Goal: Information Seeking & Learning: Compare options

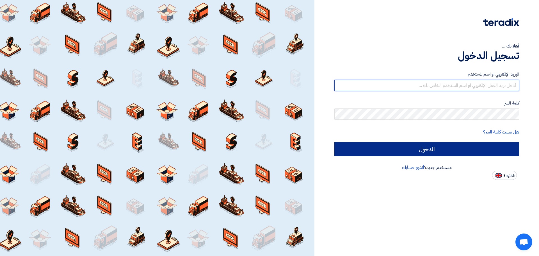
type input "[EMAIL_ADDRESS][DOMAIN_NAME]"
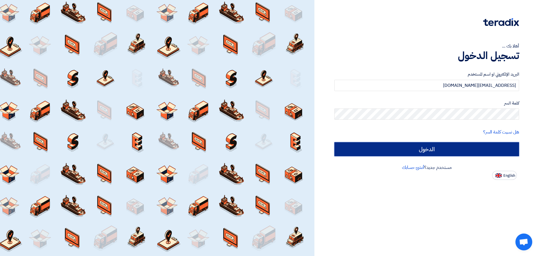
click at [476, 155] on input "الدخول" at bounding box center [427, 149] width 185 height 14
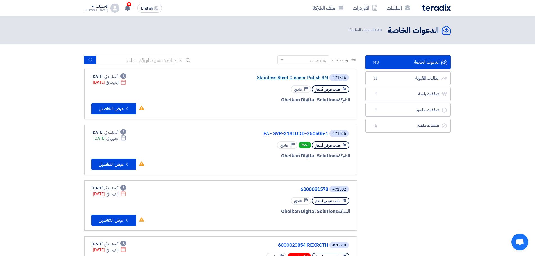
click at [283, 78] on link "Stainless Steel Cleaner Polish 3M" at bounding box center [272, 77] width 112 height 5
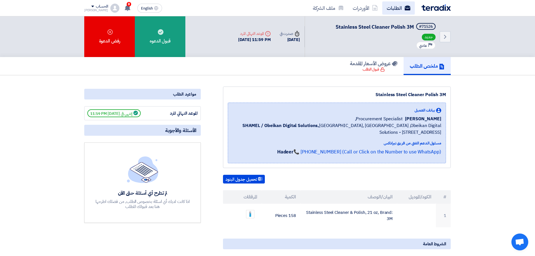
click at [402, 9] on link "الطلبات" at bounding box center [398, 7] width 33 height 13
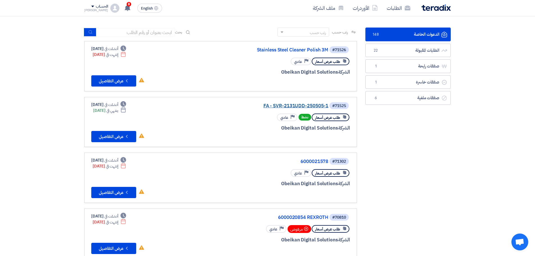
scroll to position [28, 0]
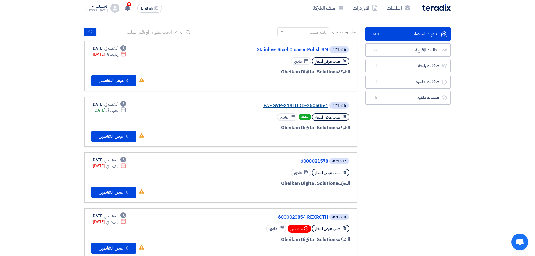
click at [303, 105] on link "FA - SVR-2131UDD-250505-1" at bounding box center [272, 105] width 112 height 5
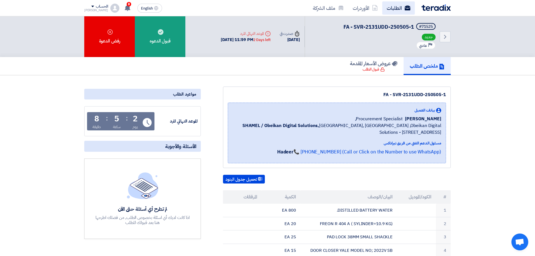
click at [401, 9] on link "الطلبات" at bounding box center [398, 7] width 33 height 13
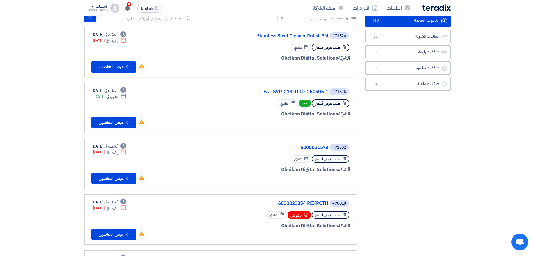
scroll to position [56, 0]
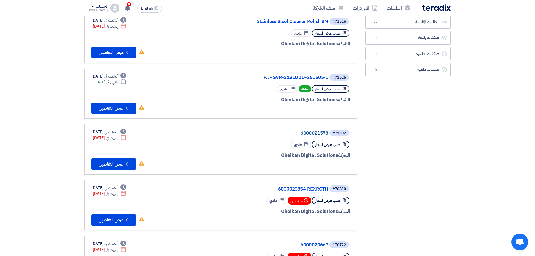
click at [300, 131] on link "6000021578" at bounding box center [272, 133] width 112 height 5
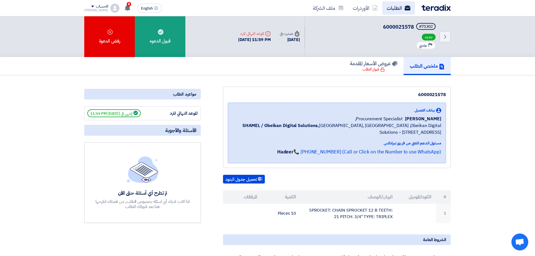
click at [397, 8] on link "الطلبات" at bounding box center [398, 7] width 33 height 13
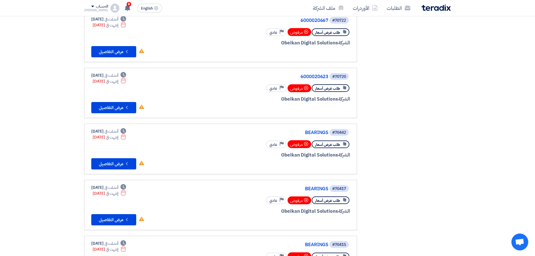
scroll to position [281, 0]
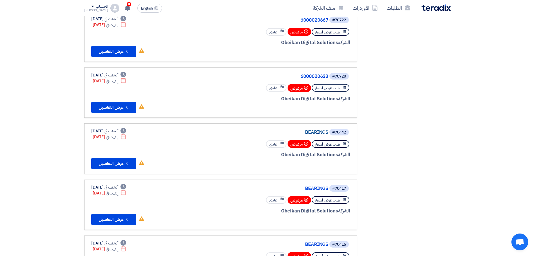
click at [317, 133] on link "BEARINGS" at bounding box center [272, 132] width 112 height 5
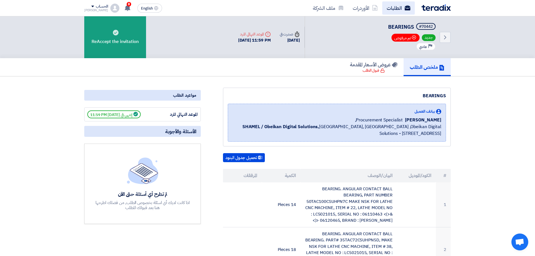
click at [401, 8] on link "الطلبات" at bounding box center [398, 7] width 33 height 13
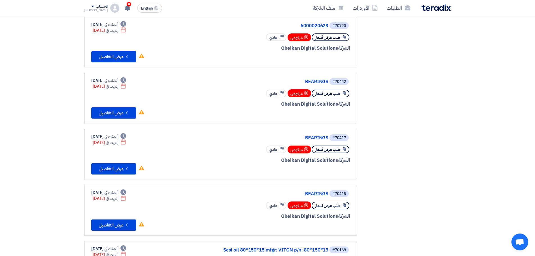
scroll to position [337, 0]
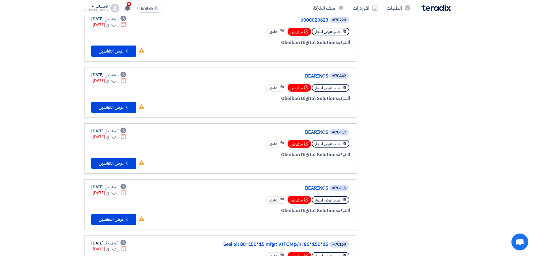
click at [310, 132] on link "BEARINGS" at bounding box center [272, 132] width 112 height 5
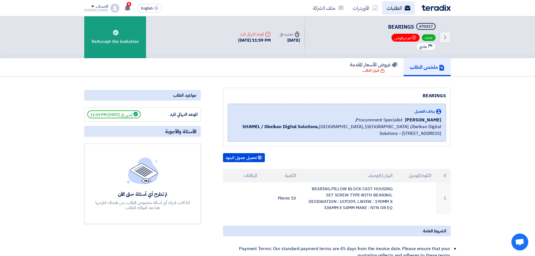
click at [393, 10] on link "الطلبات" at bounding box center [398, 7] width 33 height 13
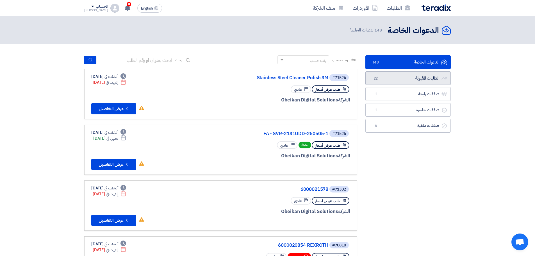
click at [405, 78] on link "الطلبات المقبولة الطلبات المقبولة 22" at bounding box center [408, 78] width 85 height 14
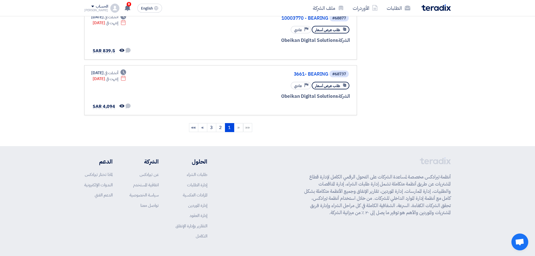
scroll to position [421, 0]
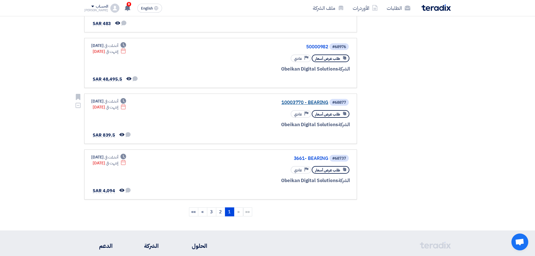
click at [313, 100] on link "10003770 - BEARING" at bounding box center [272, 102] width 112 height 5
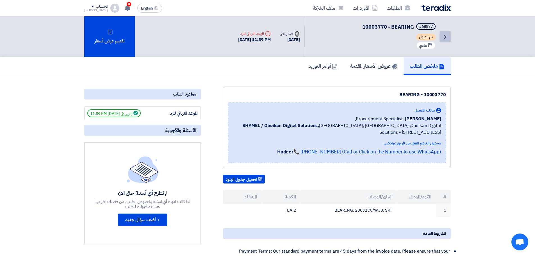
click at [445, 39] on icon "Back" at bounding box center [445, 36] width 7 height 7
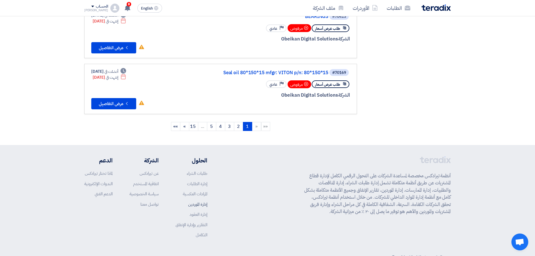
scroll to position [471, 0]
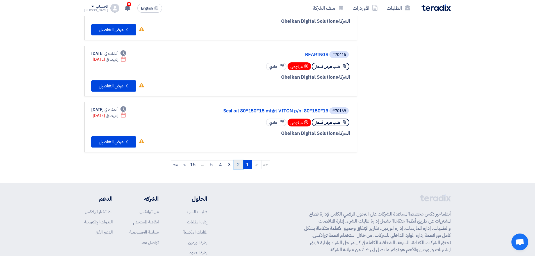
click at [239, 162] on link "2" at bounding box center [238, 164] width 9 height 9
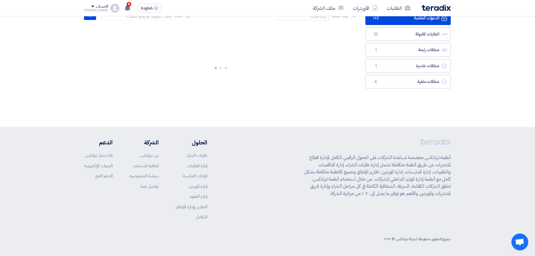
scroll to position [0, 0]
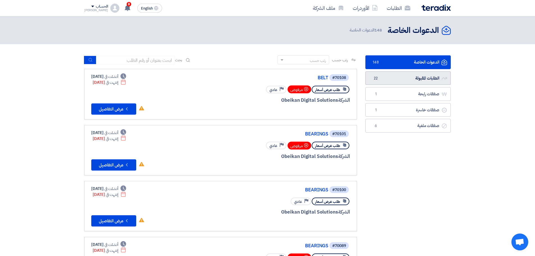
click at [427, 78] on link "الطلبات المقبولة الطلبات المقبولة 22" at bounding box center [408, 78] width 85 height 14
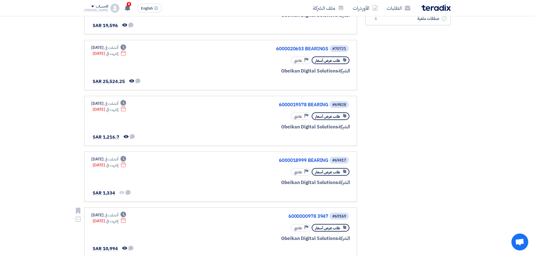
scroll to position [309, 0]
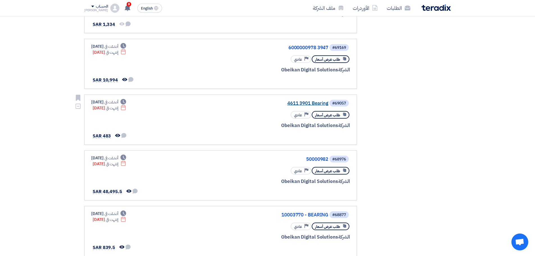
click at [305, 102] on link "4611 3901 Bearing" at bounding box center [272, 103] width 112 height 5
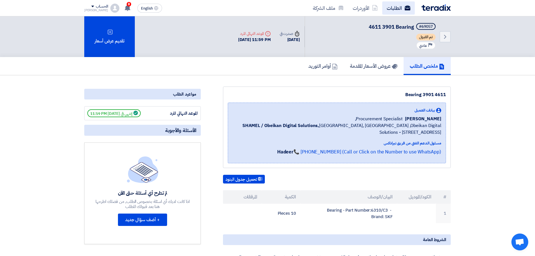
click at [394, 6] on link "الطلبات" at bounding box center [398, 7] width 33 height 13
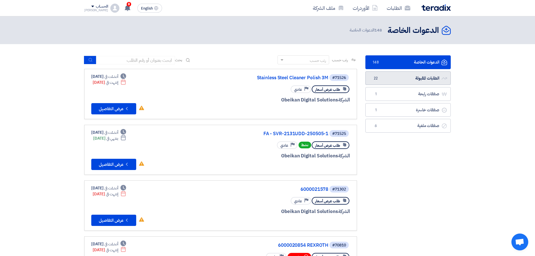
click at [424, 76] on link "الطلبات المقبولة الطلبات المقبولة 22" at bounding box center [408, 78] width 85 height 14
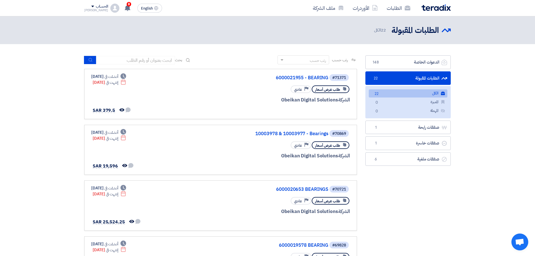
click at [418, 93] on link "الكل الكل 22" at bounding box center [408, 93] width 79 height 8
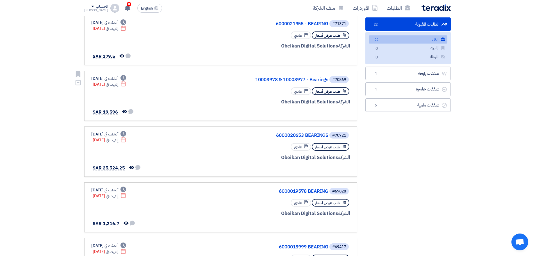
scroll to position [56, 0]
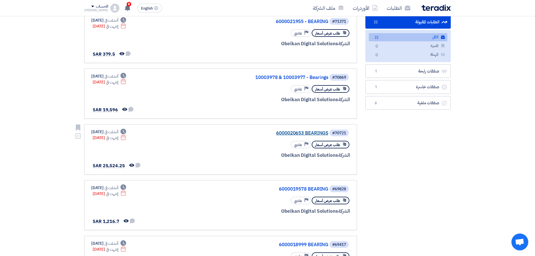
click at [295, 135] on link "6000020653 BEARINGS" at bounding box center [272, 133] width 112 height 5
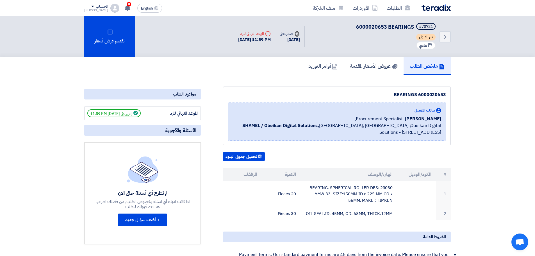
scroll to position [28, 0]
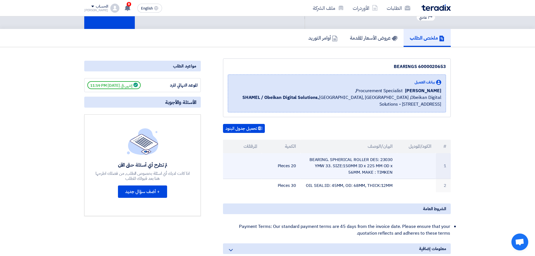
drag, startPoint x: 375, startPoint y: 172, endPoint x: 397, endPoint y: 172, distance: 21.6
click at [397, 172] on td "BEARING. SPHERICAL ROLLER DES: 23030 YMW 33. SIZE:150MM ID x 225 MM OD x 56MM. …" at bounding box center [349, 166] width 97 height 26
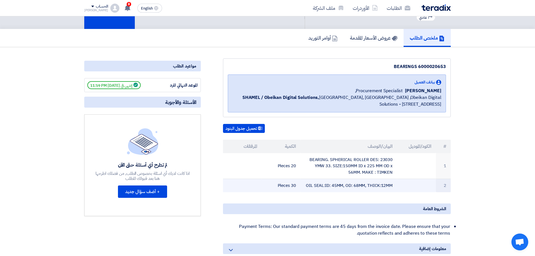
click at [371, 181] on td "OIL SEAL:ID: 45MM, OD: 68MM, THICK:12MM" at bounding box center [349, 185] width 97 height 13
click at [371, 189] on td "OIL SEAL:ID: 45MM, OD: 68MM, THICK:12MM" at bounding box center [349, 185] width 97 height 13
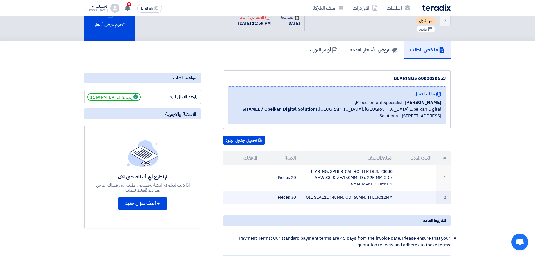
scroll to position [0, 0]
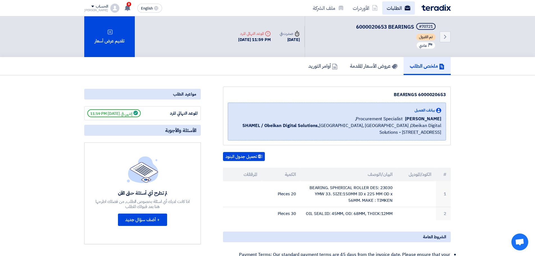
click at [401, 9] on link "الطلبات" at bounding box center [398, 7] width 33 height 13
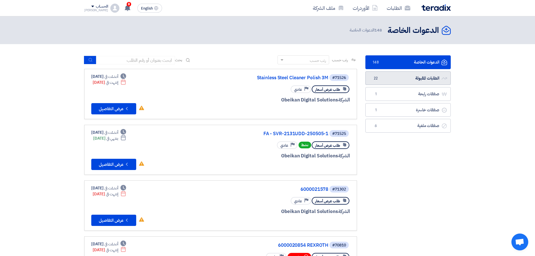
click at [418, 79] on link "الطلبات المقبولة الطلبات المقبولة 22" at bounding box center [408, 78] width 85 height 14
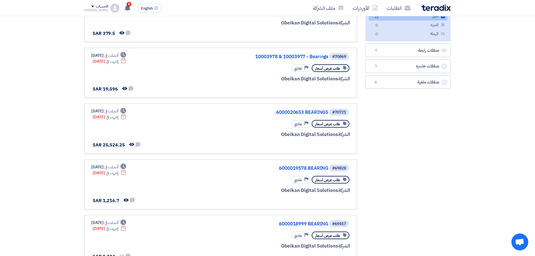
scroll to position [28, 0]
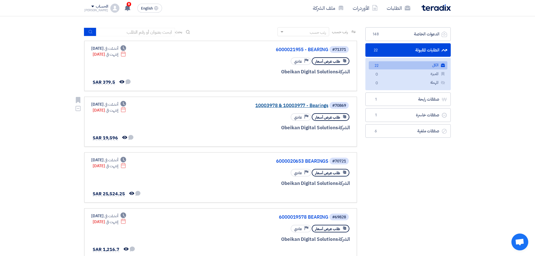
click at [282, 105] on link "10003978 & 10003977 - Bearings" at bounding box center [272, 105] width 112 height 5
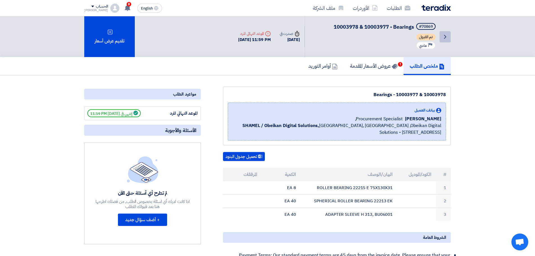
click at [446, 38] on icon "Back" at bounding box center [445, 36] width 7 height 7
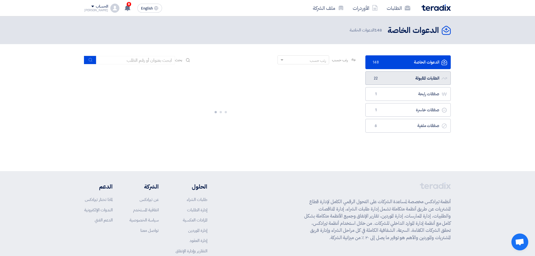
click at [414, 78] on link "الطلبات المقبولة الطلبات المقبولة 22" at bounding box center [408, 78] width 85 height 14
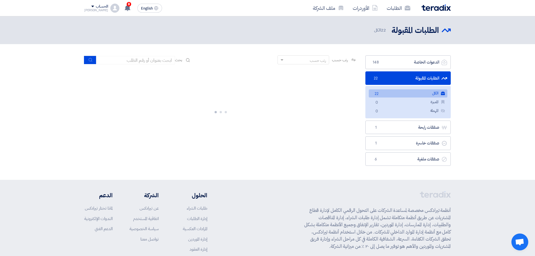
click at [400, 95] on link "الكل الكل 22" at bounding box center [408, 93] width 79 height 8
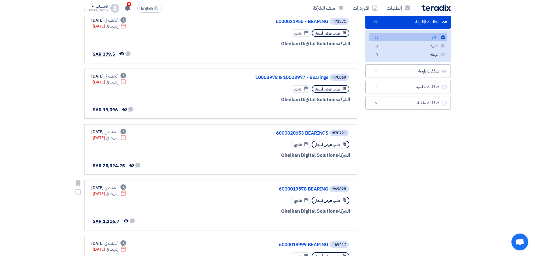
scroll to position [84, 0]
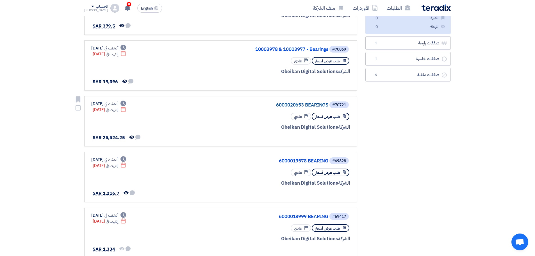
click at [304, 105] on link "6000020653 BEARINGS" at bounding box center [272, 105] width 112 height 5
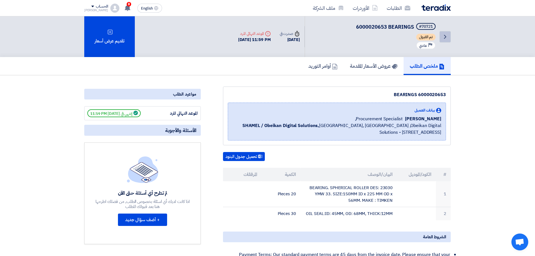
click at [447, 38] on icon "Back" at bounding box center [445, 36] width 7 height 7
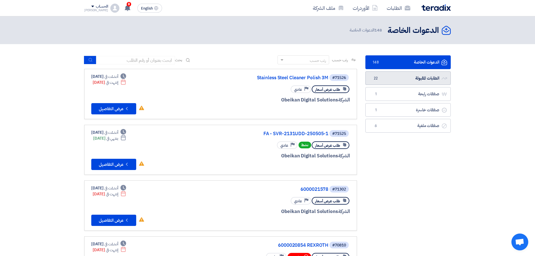
click at [401, 79] on link "الطلبات المقبولة الطلبات المقبولة 22" at bounding box center [408, 78] width 85 height 14
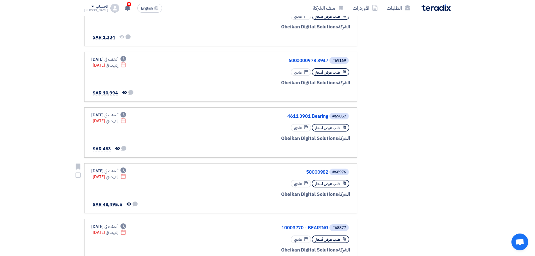
scroll to position [309, 0]
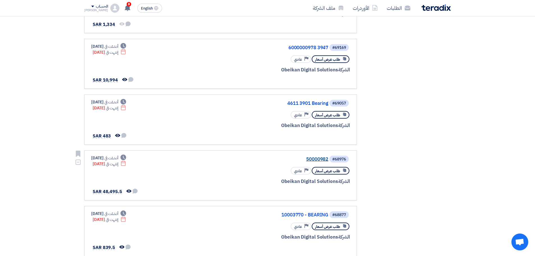
click at [310, 160] on link "50000982" at bounding box center [272, 159] width 112 height 5
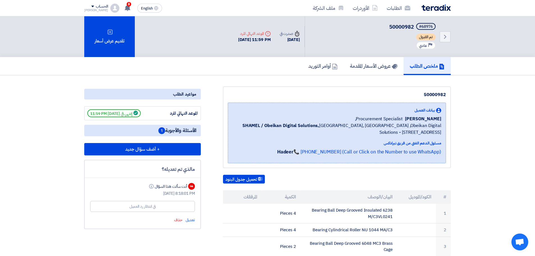
drag, startPoint x: 161, startPoint y: 194, endPoint x: 176, endPoint y: 192, distance: 15.7
click at [176, 192] on div "[DATE] 8:18:01 PM" at bounding box center [142, 193] width 105 height 6
click at [366, 7] on link "الأوردرات" at bounding box center [365, 7] width 34 height 13
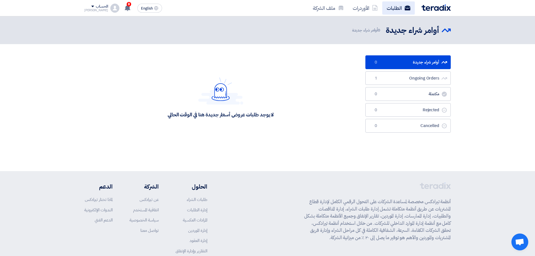
click at [387, 8] on link "الطلبات" at bounding box center [398, 7] width 33 height 13
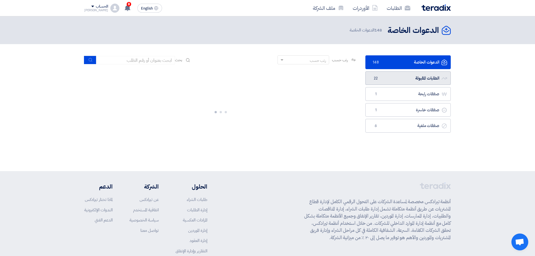
click at [397, 80] on link "الطلبات المقبولة الطلبات المقبولة 22" at bounding box center [408, 78] width 85 height 14
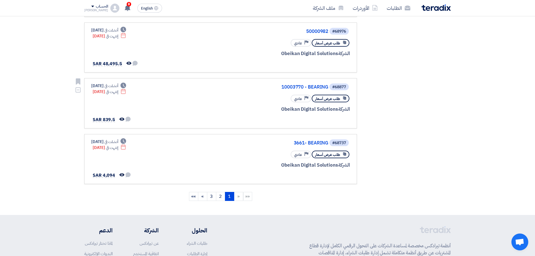
scroll to position [441, 0]
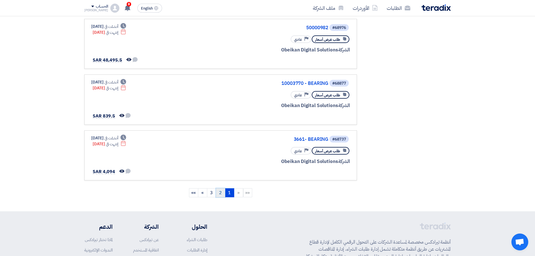
click at [221, 192] on link "2" at bounding box center [220, 192] width 9 height 9
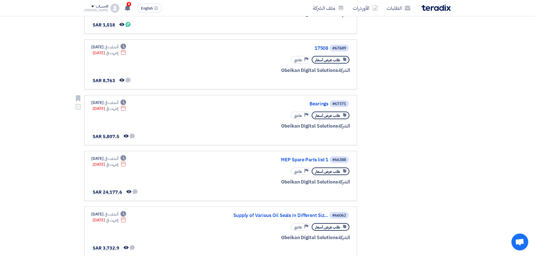
scroll to position [309, 0]
click at [309, 159] on link "MEP Spare Parts list 1" at bounding box center [272, 159] width 112 height 5
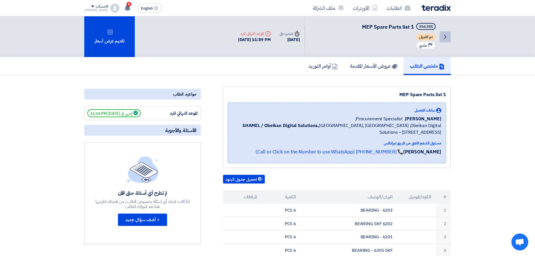
click at [447, 37] on icon "Back" at bounding box center [445, 36] width 7 height 7
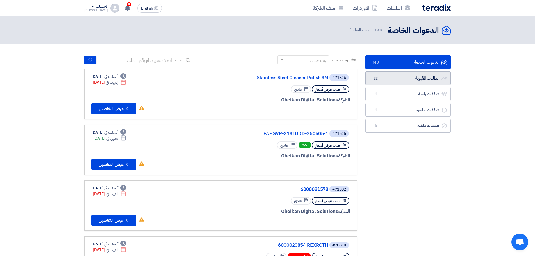
click at [405, 76] on link "الطلبات المقبولة الطلبات المقبولة 22" at bounding box center [408, 78] width 85 height 14
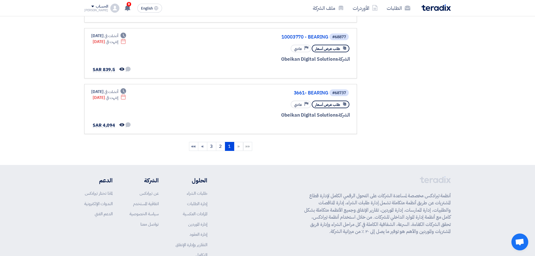
scroll to position [525, 0]
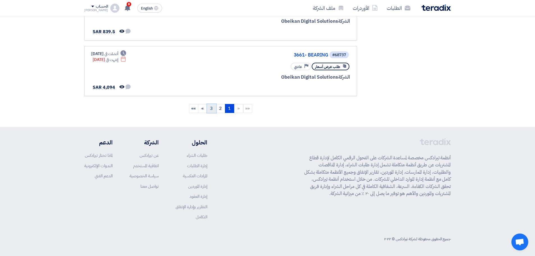
click at [210, 109] on link "3" at bounding box center [211, 108] width 9 height 9
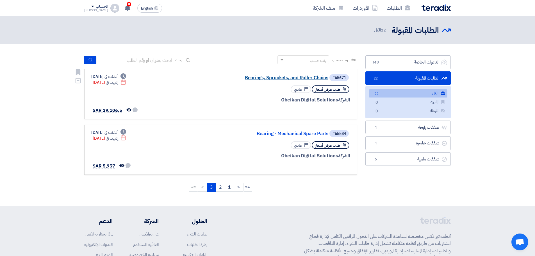
click at [286, 79] on link "Bearings, Sprockets, and Roller Chains" at bounding box center [272, 77] width 112 height 5
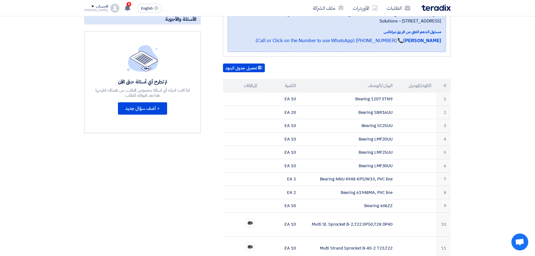
scroll to position [112, 0]
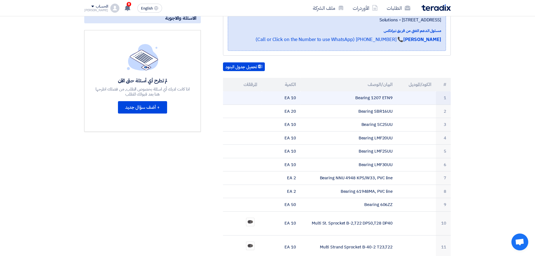
click at [373, 103] on td "Bearing 1207 ETN9" at bounding box center [349, 97] width 97 height 13
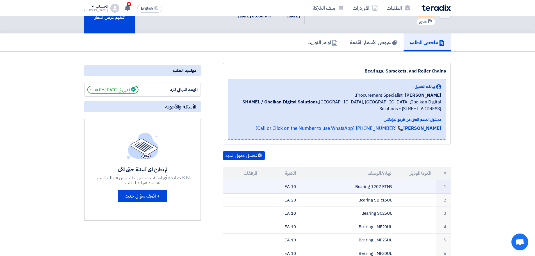
scroll to position [0, 0]
